Goal: Task Accomplishment & Management: Complete application form

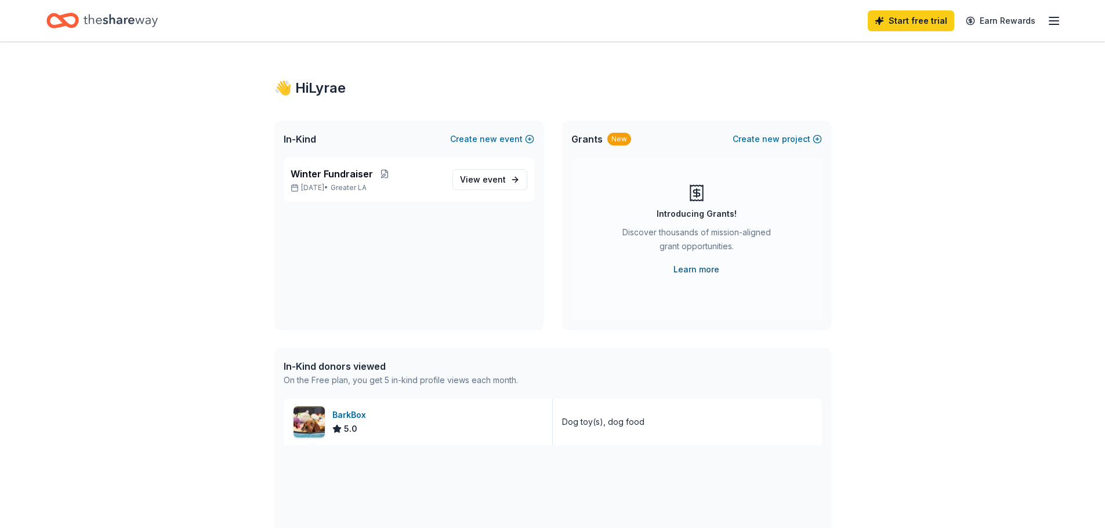
click at [691, 265] on link "Learn more" at bounding box center [696, 270] width 46 height 14
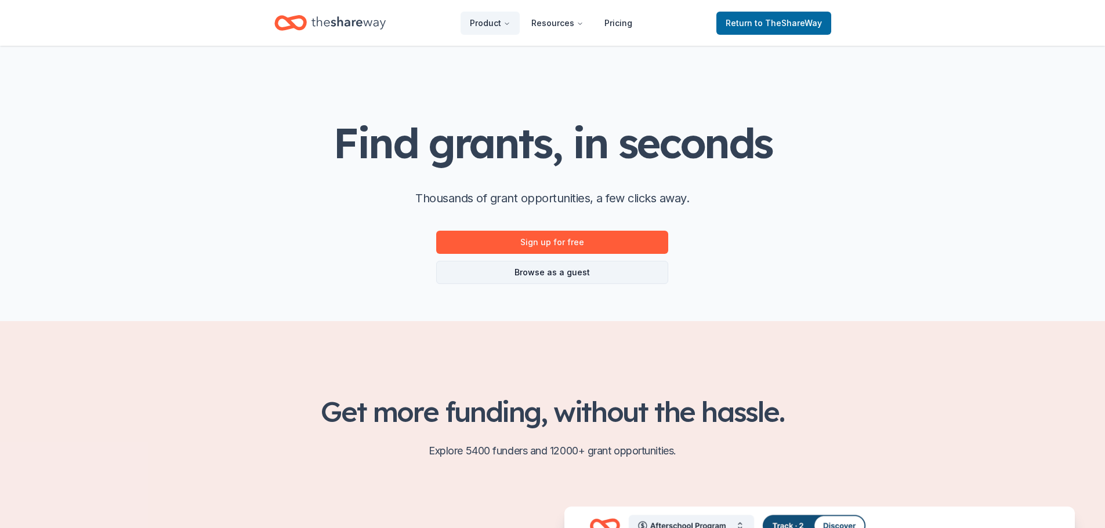
click at [549, 276] on link "Browse as a guest" at bounding box center [552, 272] width 232 height 23
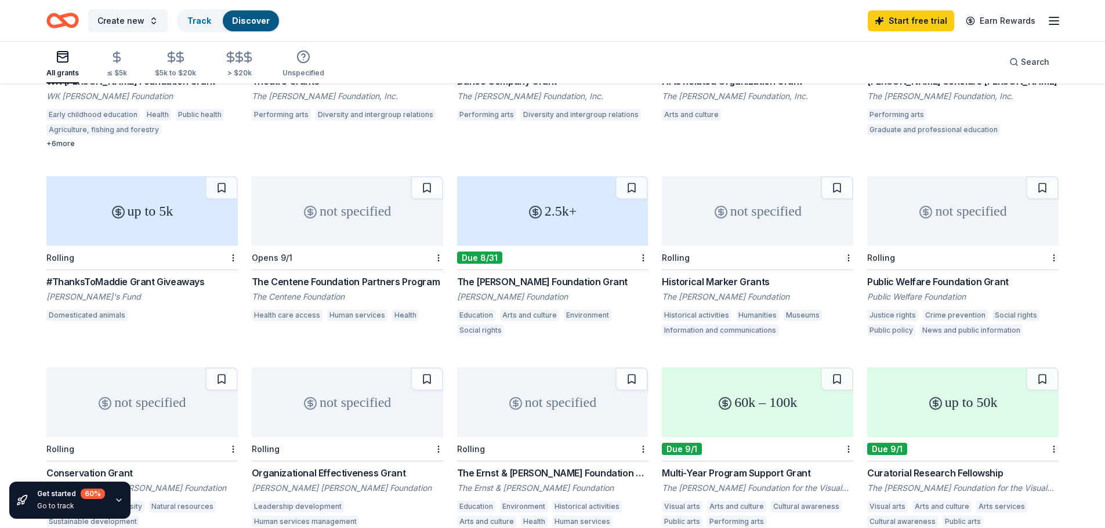
scroll to position [224, 0]
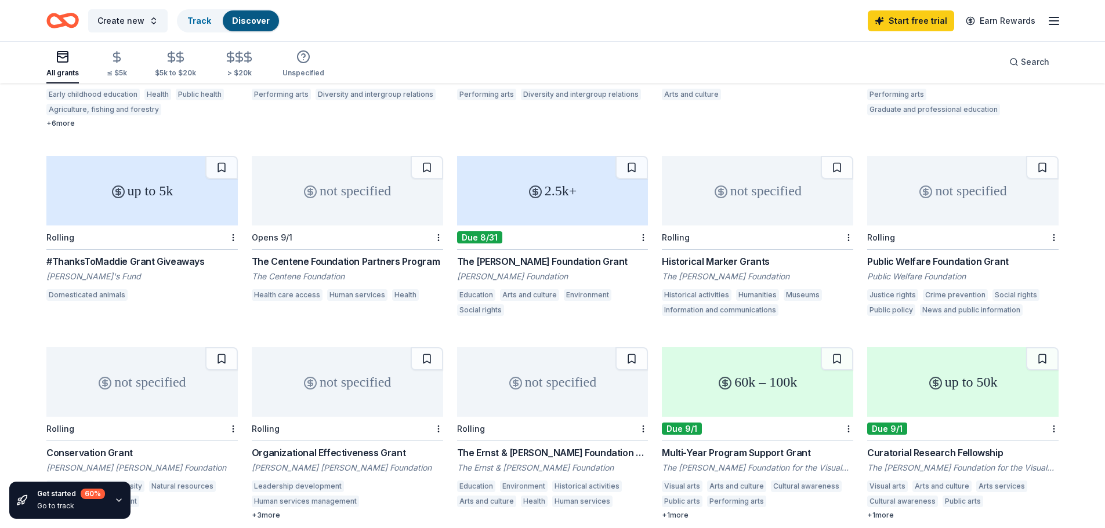
click at [323, 200] on div "not specified" at bounding box center [347, 191] width 191 height 70
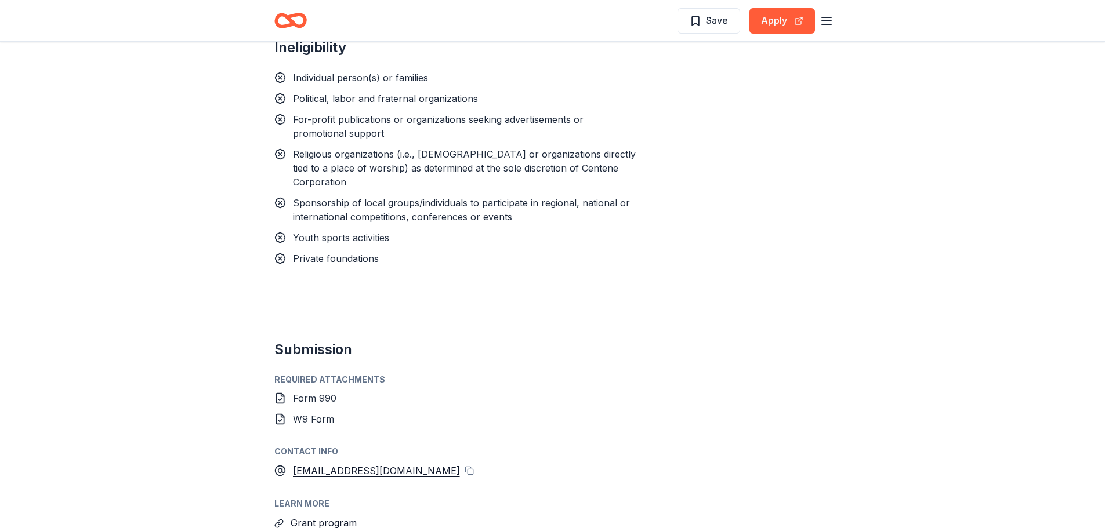
scroll to position [812, 0]
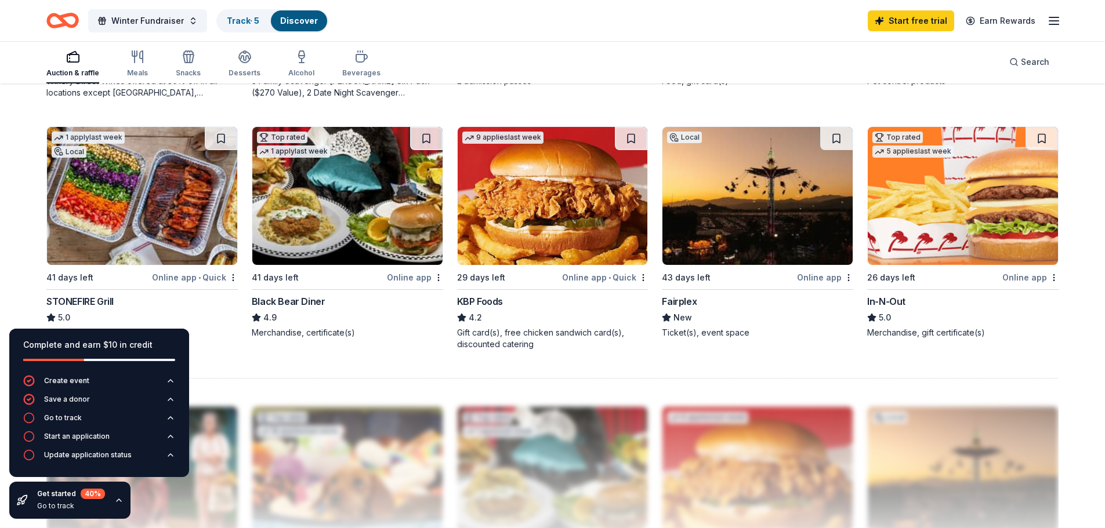
scroll to position [870, 0]
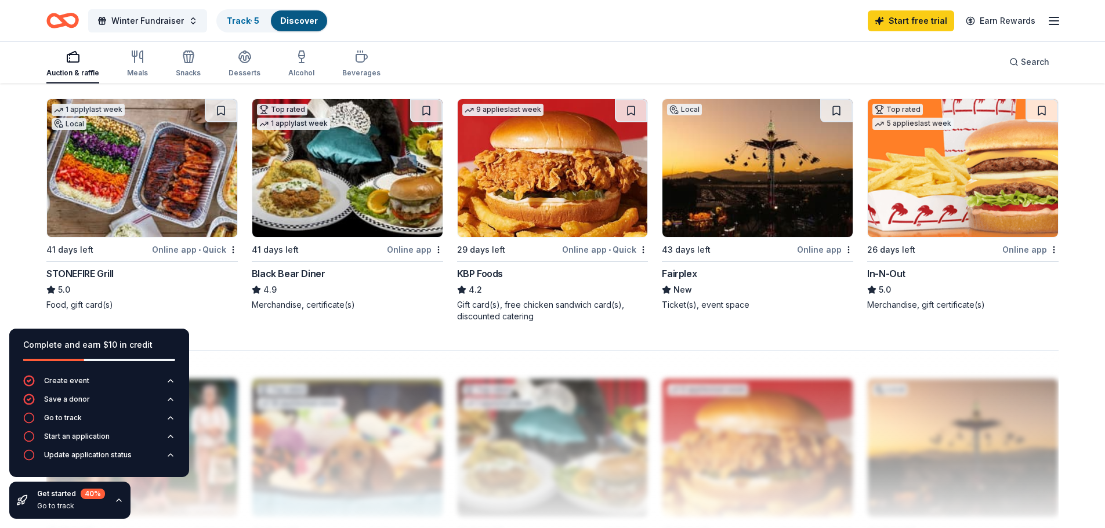
click at [163, 171] on img at bounding box center [142, 168] width 190 height 138
click at [535, 184] on img at bounding box center [553, 168] width 190 height 138
click at [962, 170] on img at bounding box center [963, 168] width 190 height 138
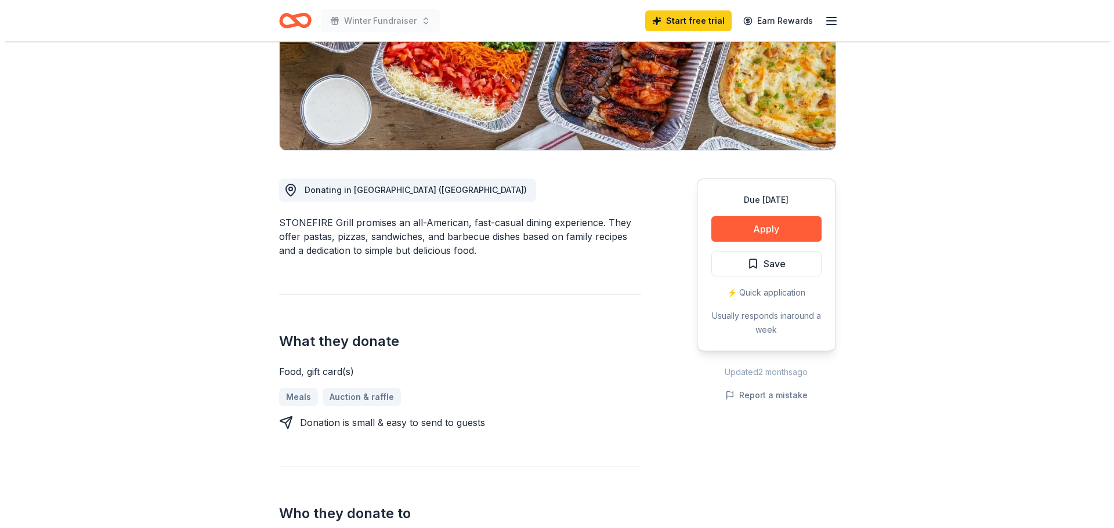
scroll to position [174, 0]
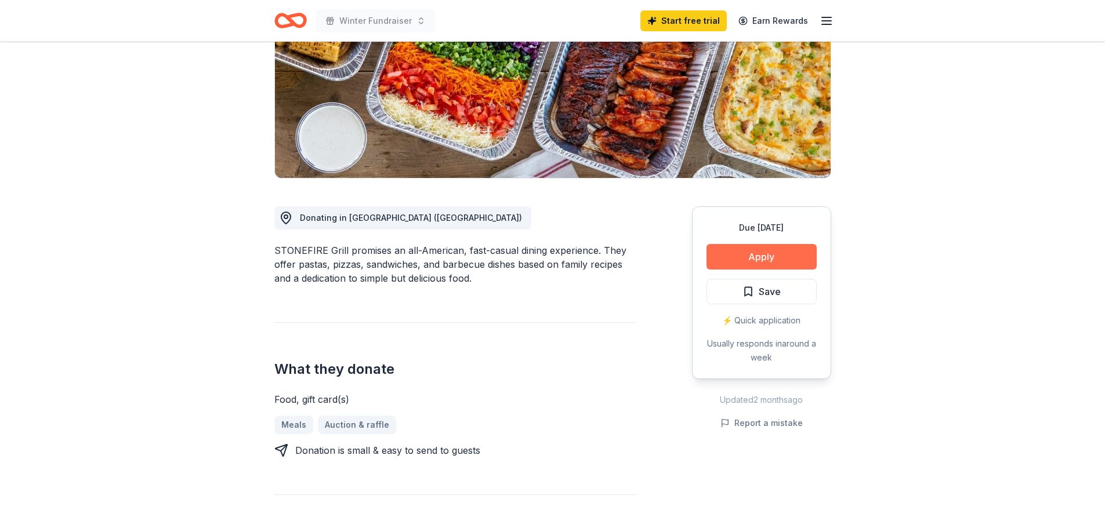
click at [751, 261] on button "Apply" at bounding box center [762, 257] width 110 height 26
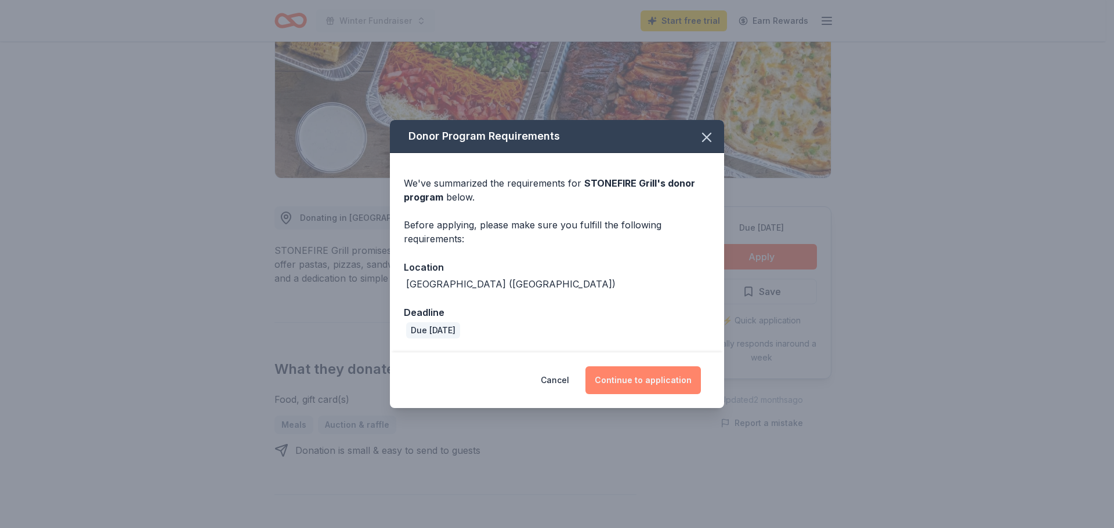
click at [649, 377] on button "Continue to application" at bounding box center [642, 381] width 115 height 28
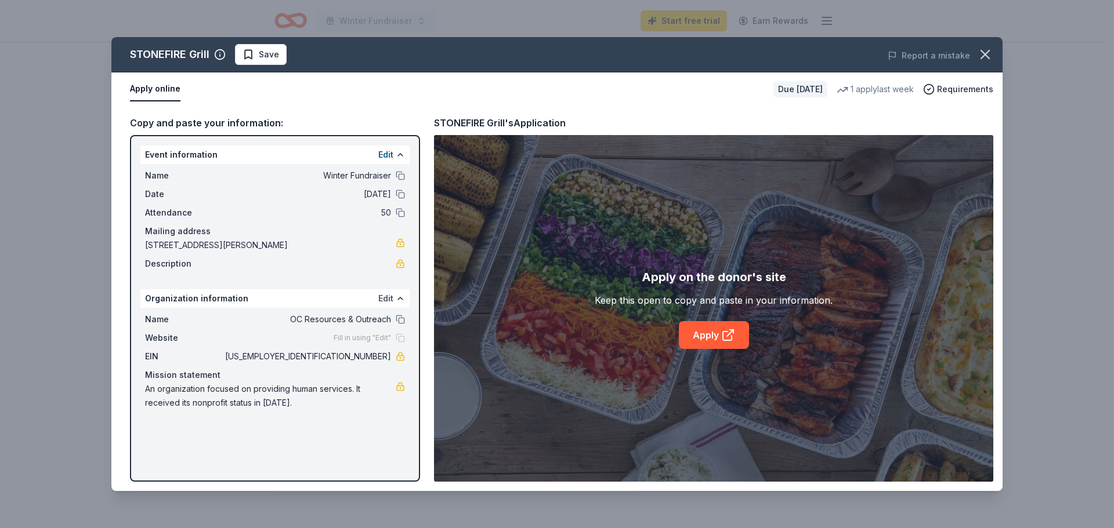
click at [390, 298] on button "Edit" at bounding box center [385, 299] width 15 height 14
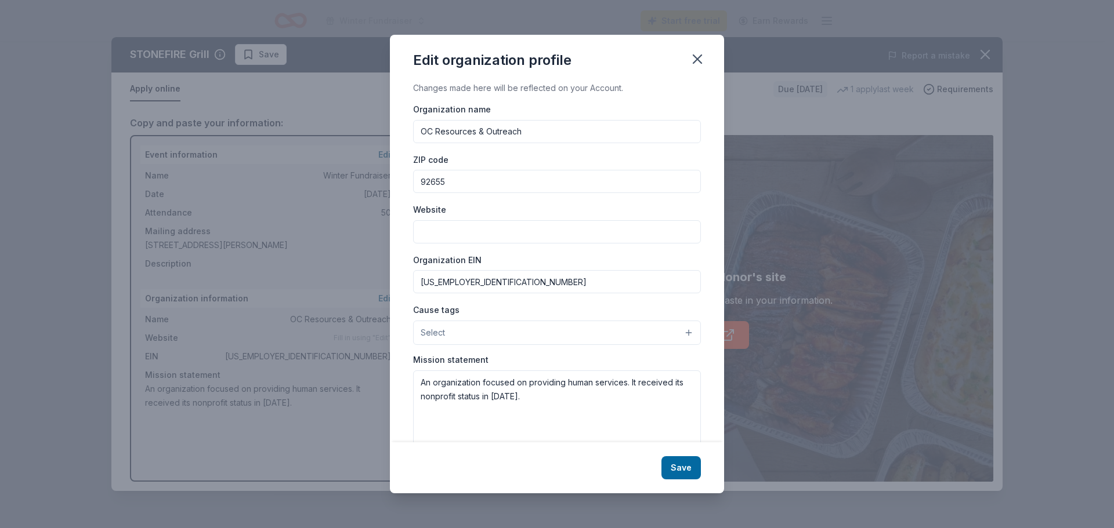
paste input "[URL][DOMAIN_NAME]"
type input "[URL][DOMAIN_NAME]"
click at [682, 469] on button "Save" at bounding box center [680, 468] width 39 height 23
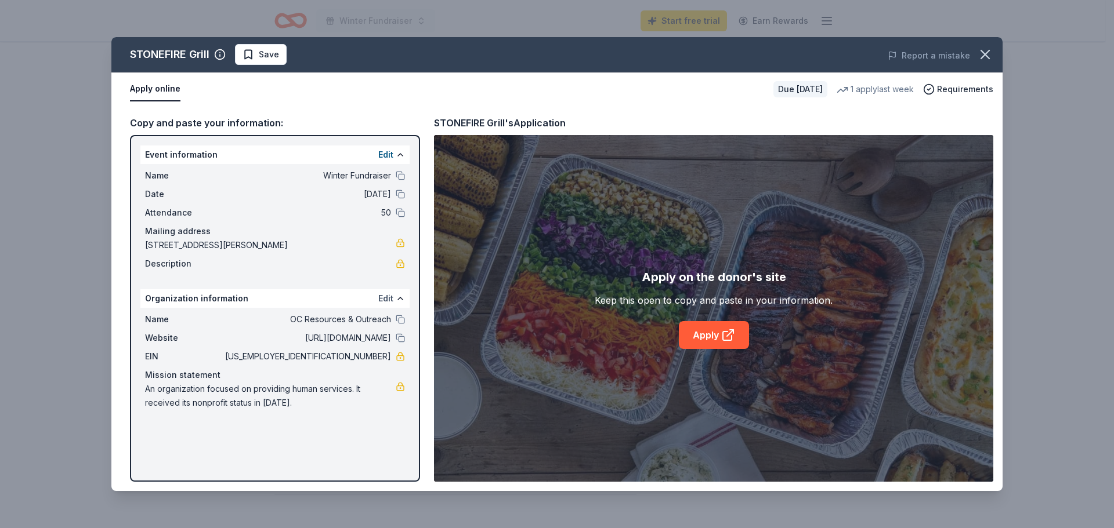
click at [386, 296] on button "Edit" at bounding box center [385, 299] width 15 height 14
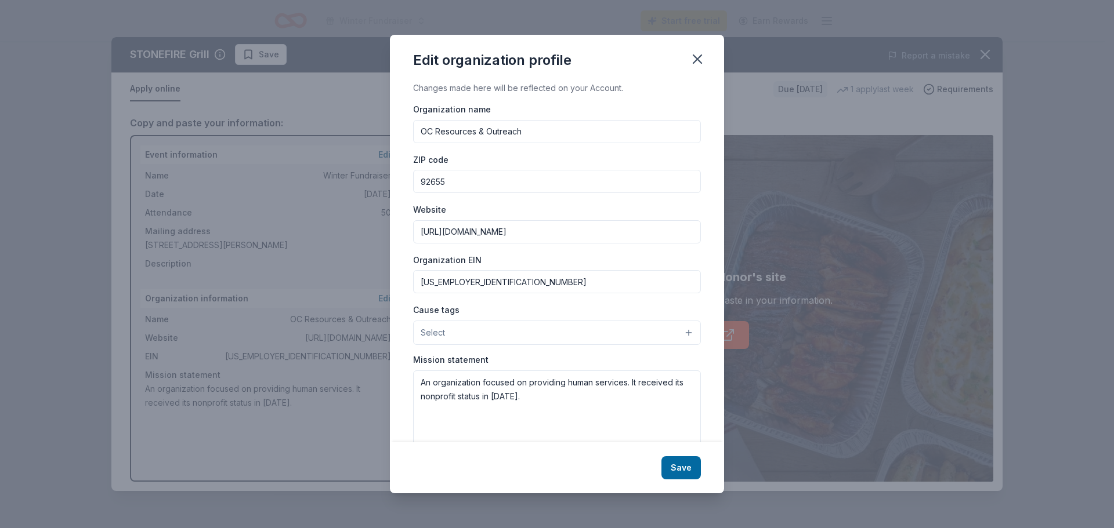
click at [680, 330] on button "Select" at bounding box center [557, 333] width 288 height 24
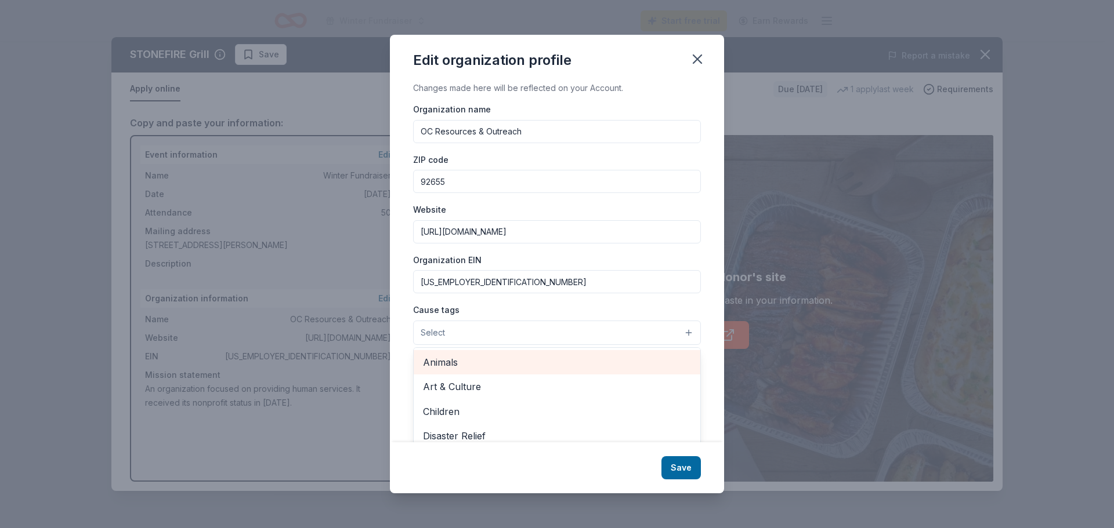
click at [654, 360] on span "Animals" at bounding box center [557, 362] width 268 height 15
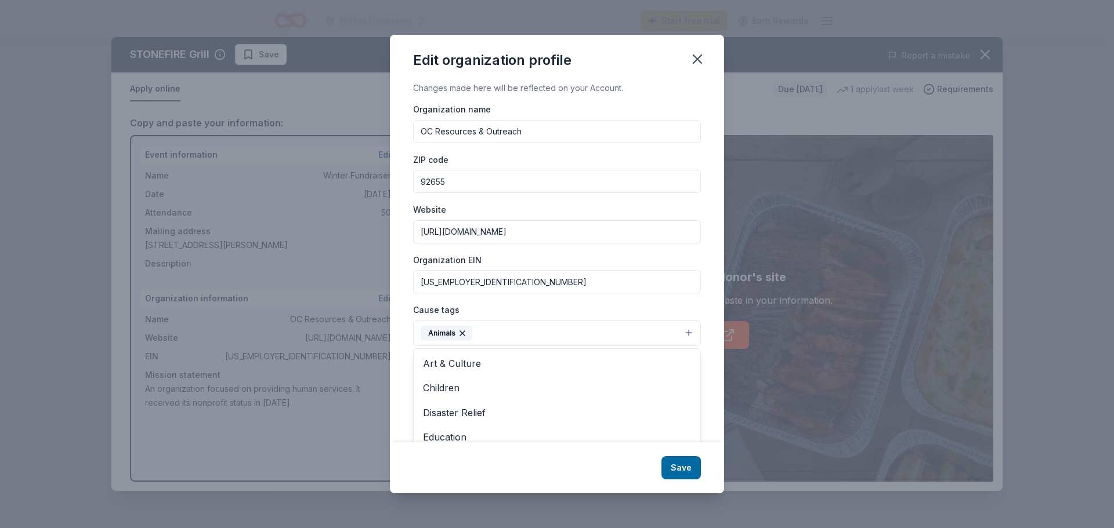
click at [677, 332] on button "Animals" at bounding box center [557, 334] width 288 height 26
click at [680, 331] on button "Animals" at bounding box center [557, 334] width 288 height 26
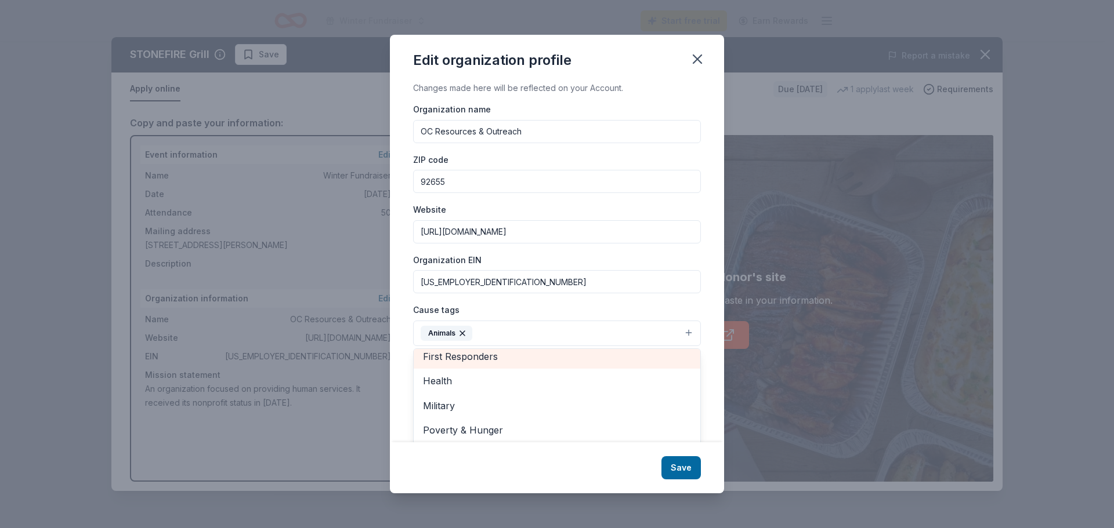
scroll to position [137, 0]
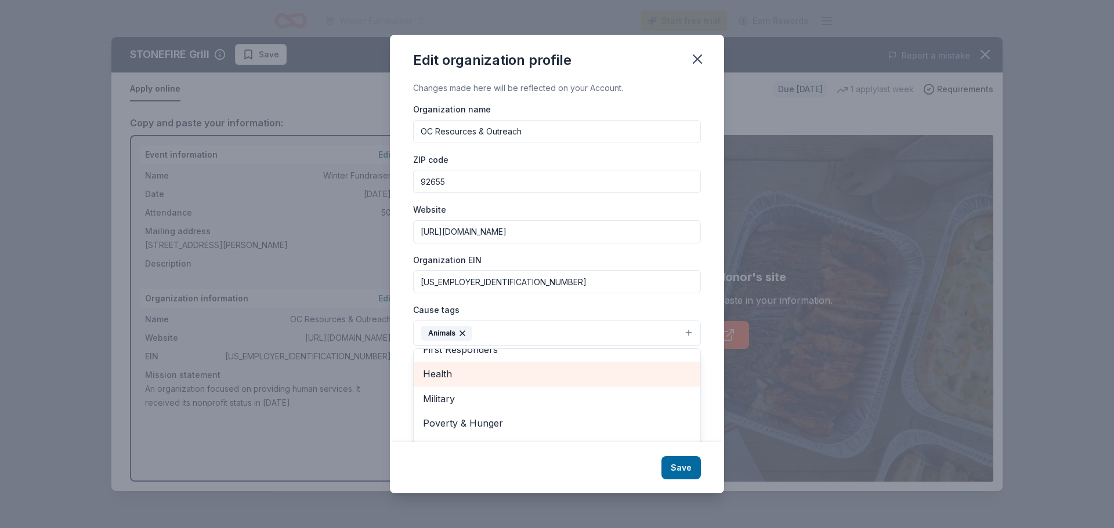
click at [669, 369] on span "Health" at bounding box center [557, 374] width 268 height 15
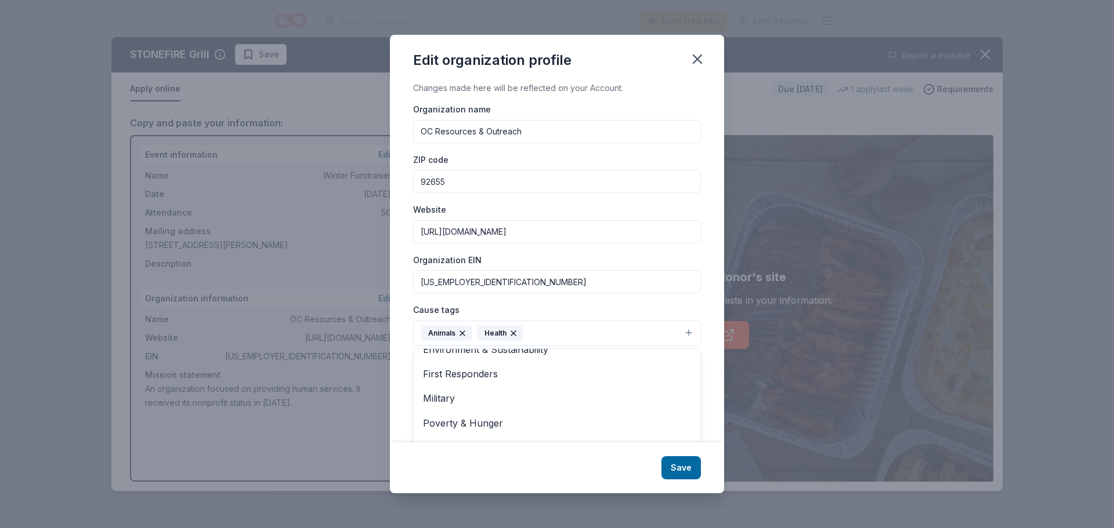
click at [682, 327] on button "Animals Health" at bounding box center [557, 334] width 288 height 26
click at [678, 332] on button "Animals Health" at bounding box center [557, 334] width 288 height 26
click at [597, 428] on span "Poverty & Hunger" at bounding box center [557, 423] width 268 height 15
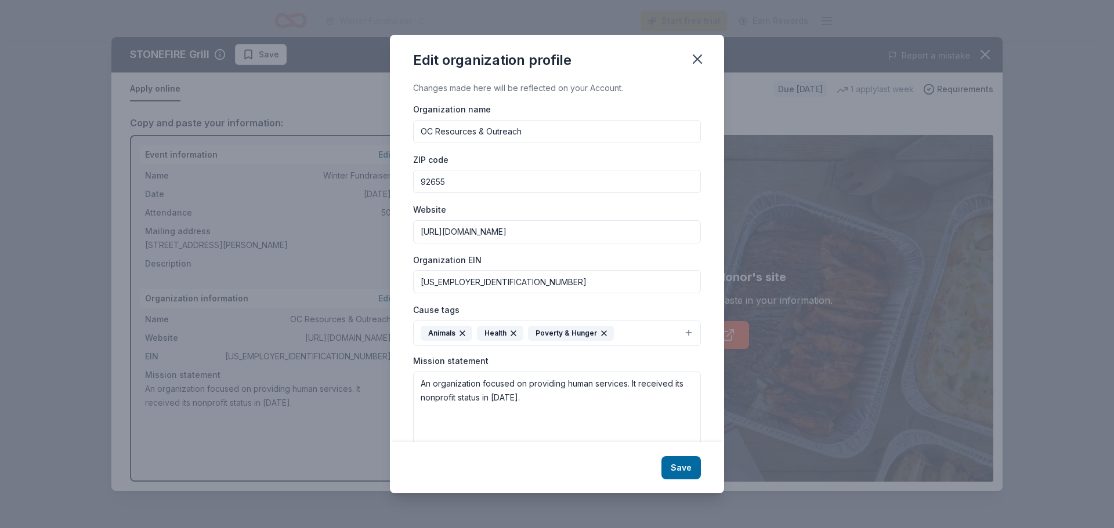
click at [679, 329] on button "Animals Health Poverty & Hunger" at bounding box center [557, 334] width 288 height 26
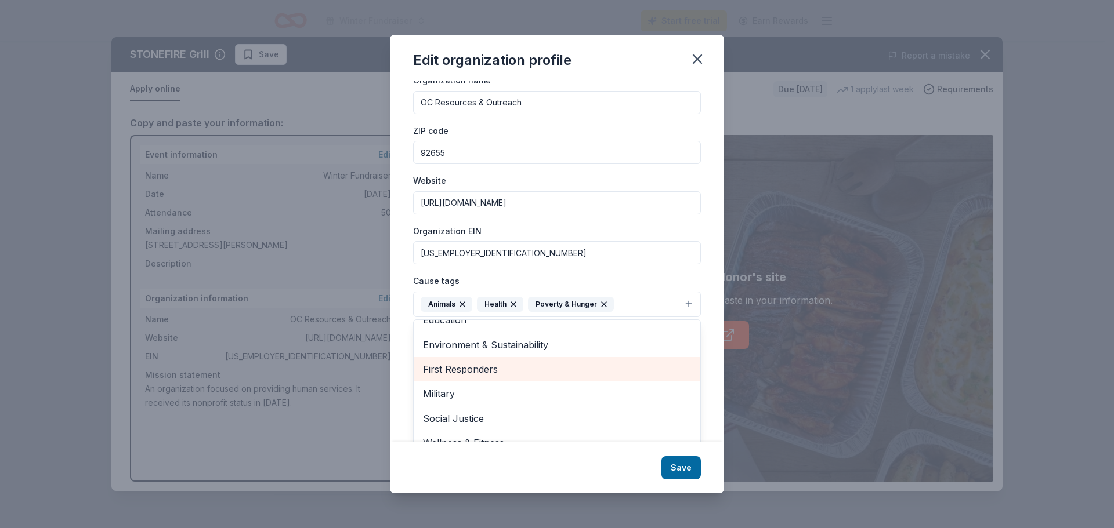
scroll to position [45, 0]
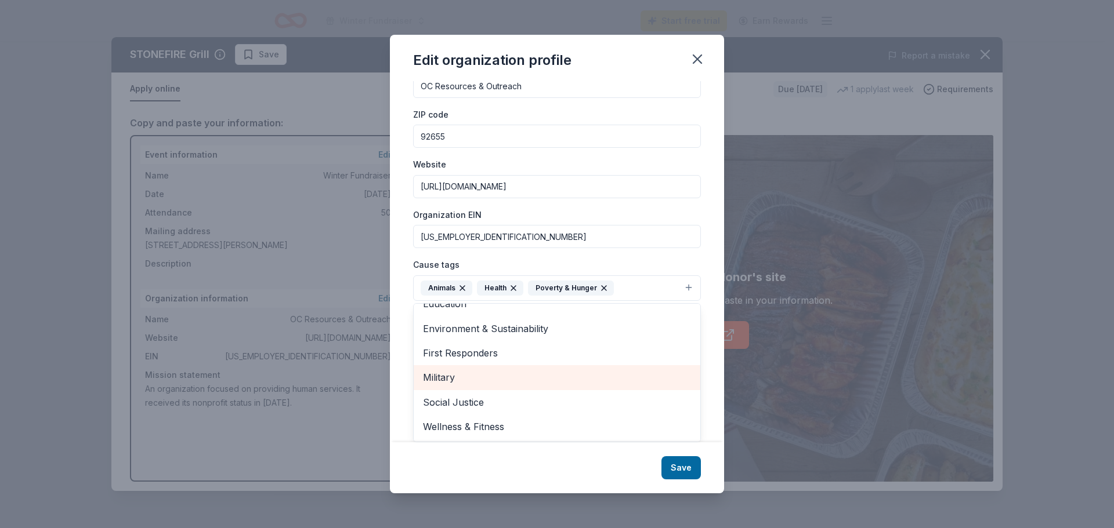
click at [522, 370] on div "Military" at bounding box center [557, 377] width 287 height 24
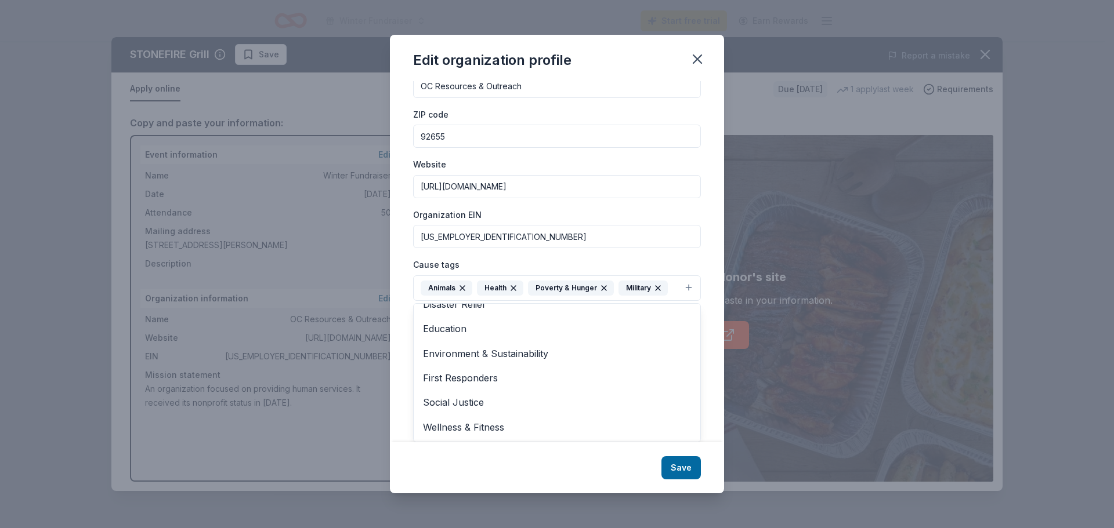
click at [686, 464] on div "Edit organization profile Changes made here will be reflected on your Account. …" at bounding box center [557, 264] width 334 height 459
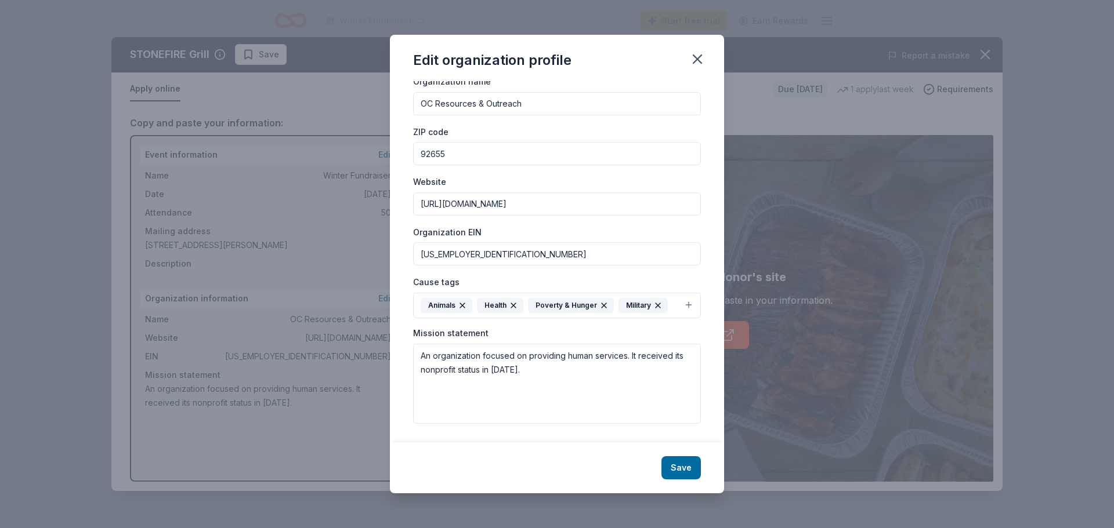
scroll to position [28, 0]
click at [680, 470] on button "Save" at bounding box center [680, 468] width 39 height 23
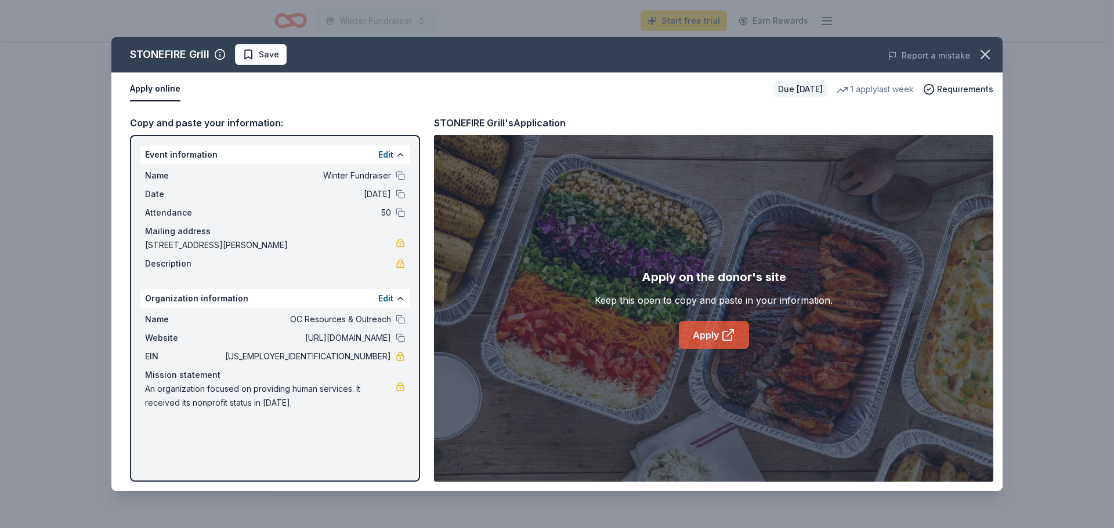
click at [716, 337] on link "Apply" at bounding box center [714, 335] width 70 height 28
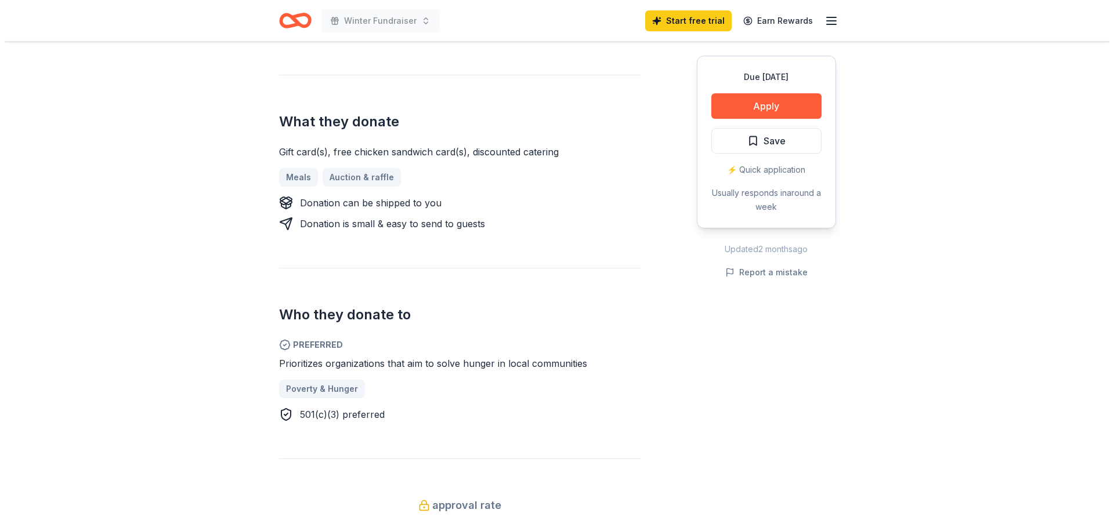
scroll to position [348, 0]
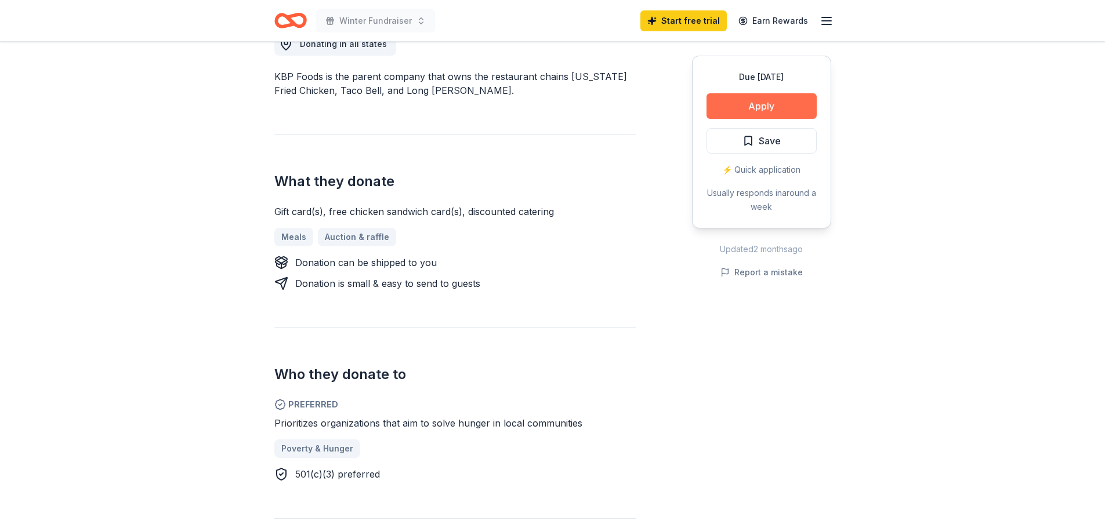
click at [743, 111] on button "Apply" at bounding box center [762, 106] width 110 height 26
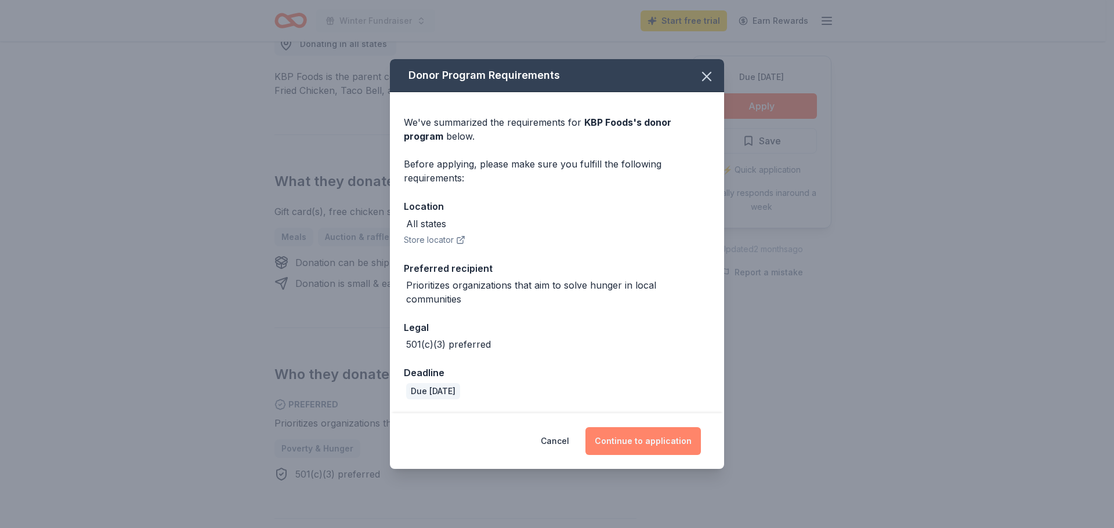
click at [660, 446] on button "Continue to application" at bounding box center [642, 442] width 115 height 28
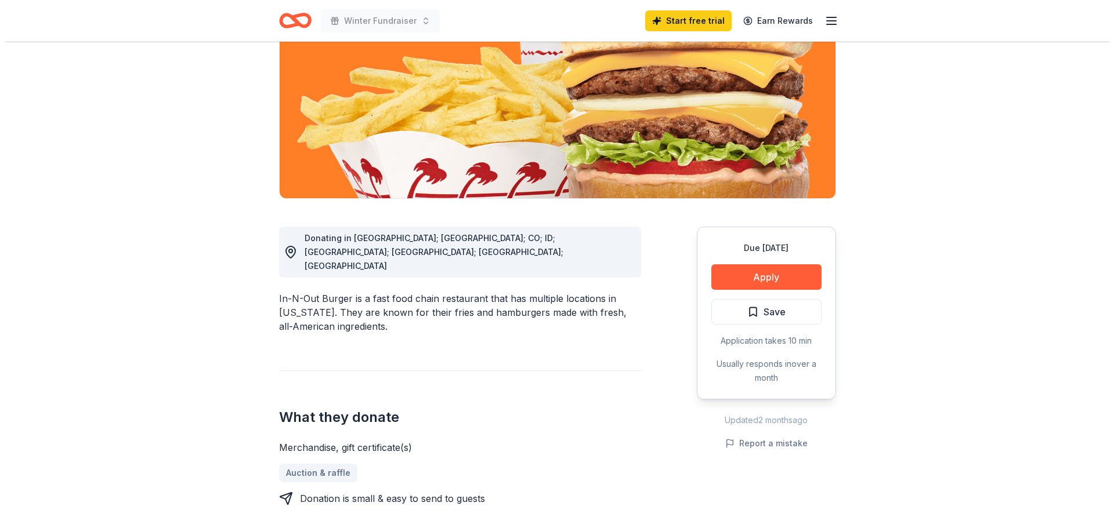
scroll to position [174, 0]
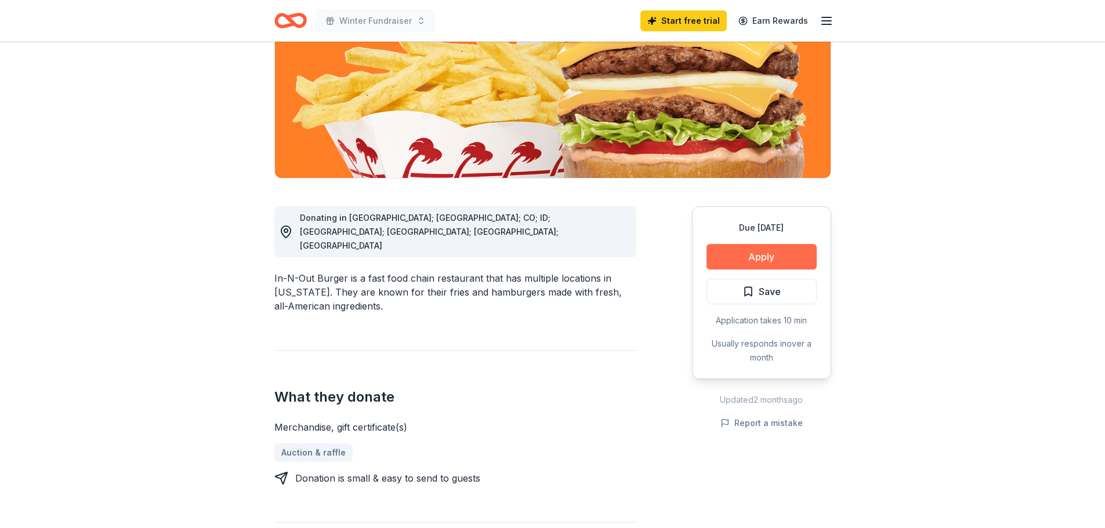
click at [759, 258] on button "Apply" at bounding box center [762, 257] width 110 height 26
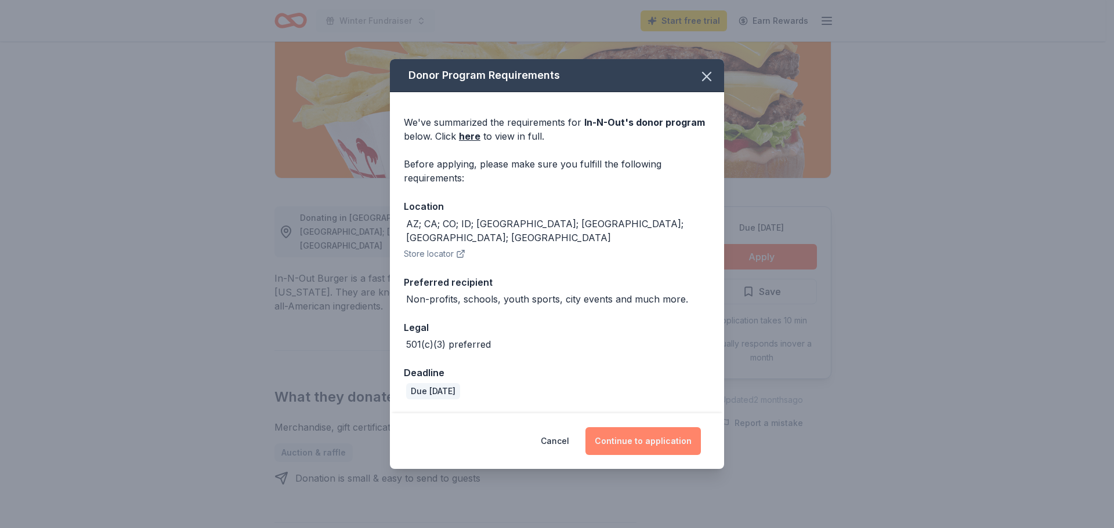
click at [641, 434] on button "Continue to application" at bounding box center [642, 442] width 115 height 28
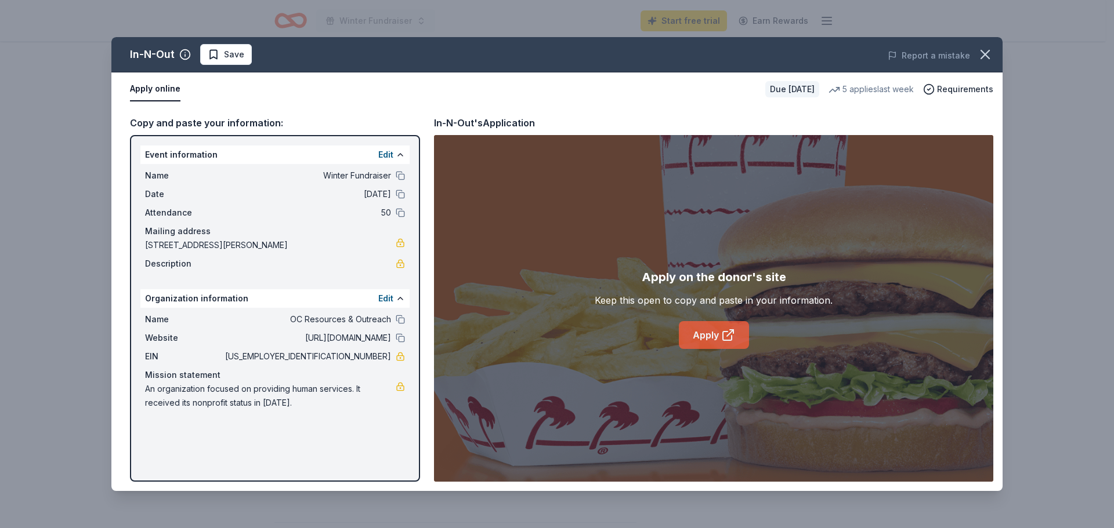
click at [705, 336] on link "Apply" at bounding box center [714, 335] width 70 height 28
click at [709, 338] on link "Apply" at bounding box center [714, 335] width 70 height 28
click at [157, 92] on button "Apply online" at bounding box center [155, 89] width 50 height 24
click at [166, 92] on button "Apply online" at bounding box center [155, 89] width 50 height 24
click at [215, 54] on span "Save" at bounding box center [226, 55] width 37 height 14
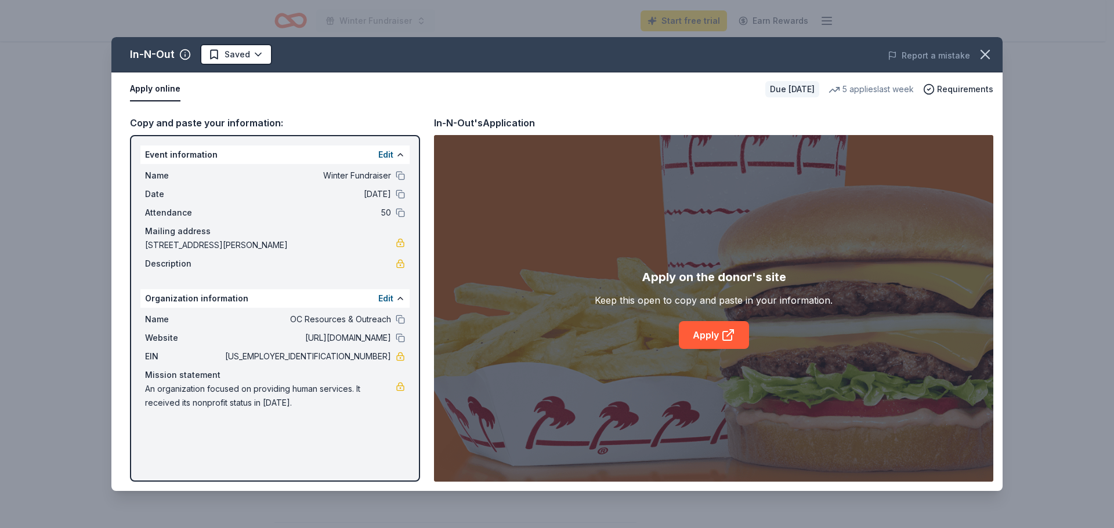
click at [158, 92] on button "Apply online" at bounding box center [155, 89] width 50 height 24
click at [717, 335] on link "Apply" at bounding box center [714, 335] width 70 height 28
click at [936, 53] on button "Report a mistake" at bounding box center [929, 56] width 82 height 14
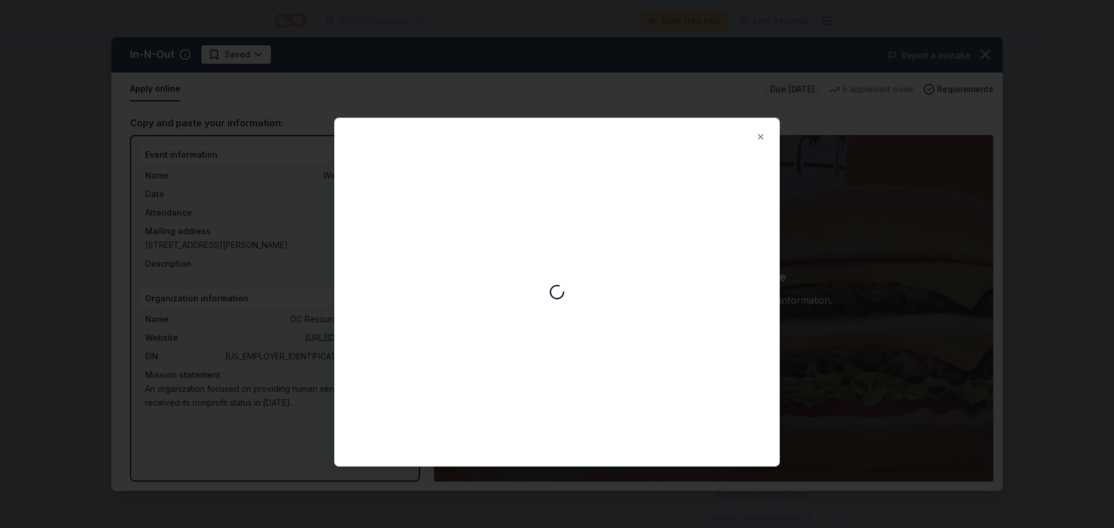
scroll to position [0, 0]
click at [758, 132] on button "Close" at bounding box center [760, 136] width 23 height 23
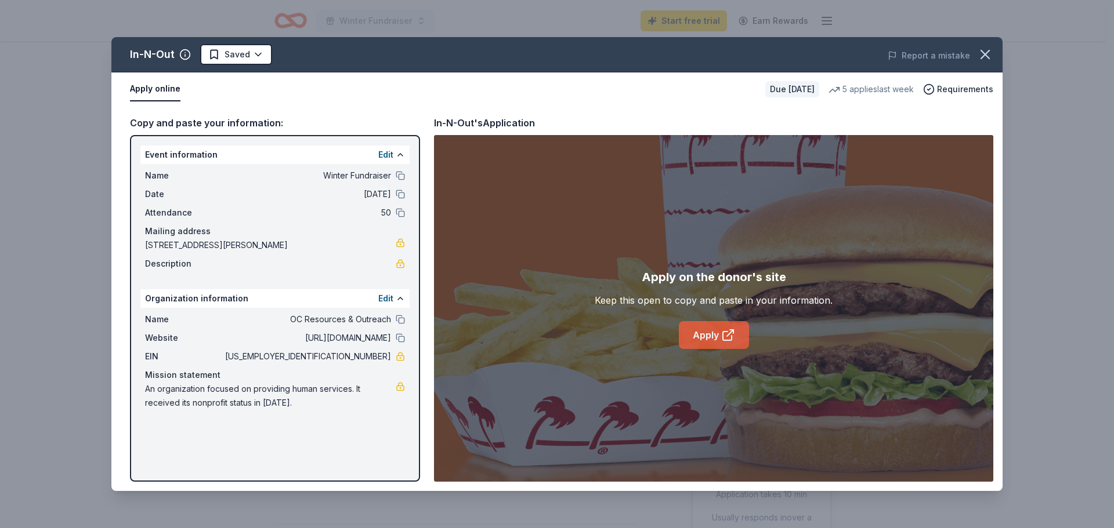
click at [720, 336] on link "Apply" at bounding box center [714, 335] width 70 height 28
click at [926, 52] on button "Report a mistake" at bounding box center [929, 56] width 82 height 14
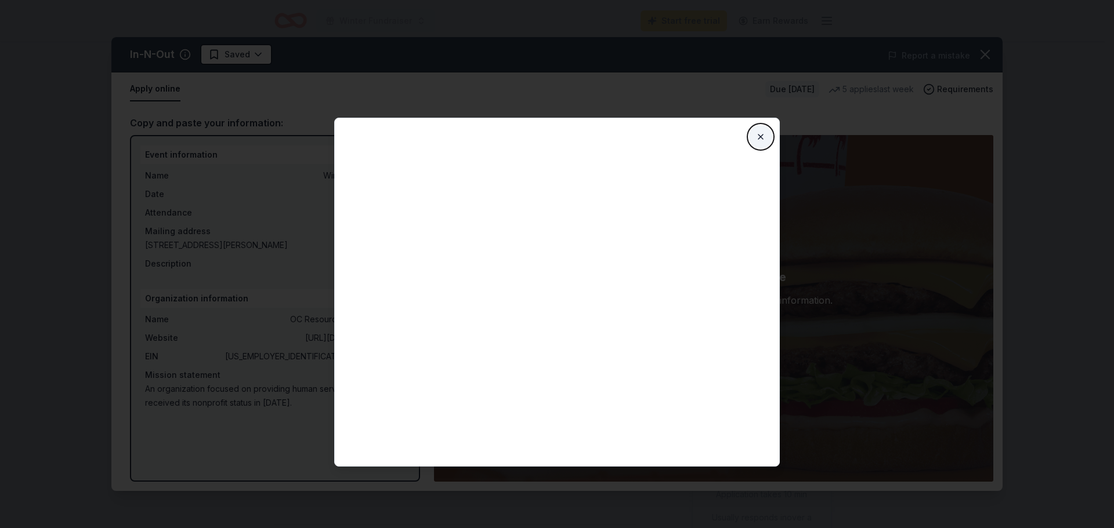
click at [758, 142] on button "Close" at bounding box center [760, 136] width 23 height 23
